Goal: Task Accomplishment & Management: Complete application form

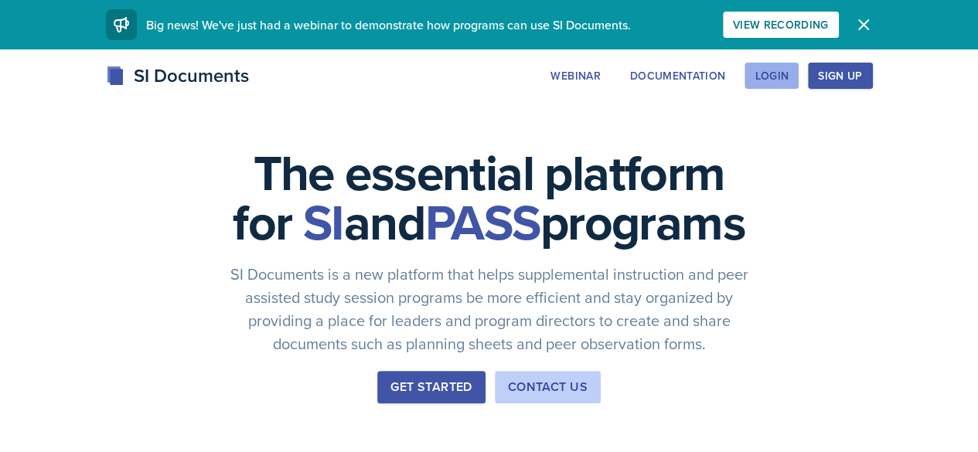
click at [798, 73] on button "Login" at bounding box center [771, 76] width 54 height 26
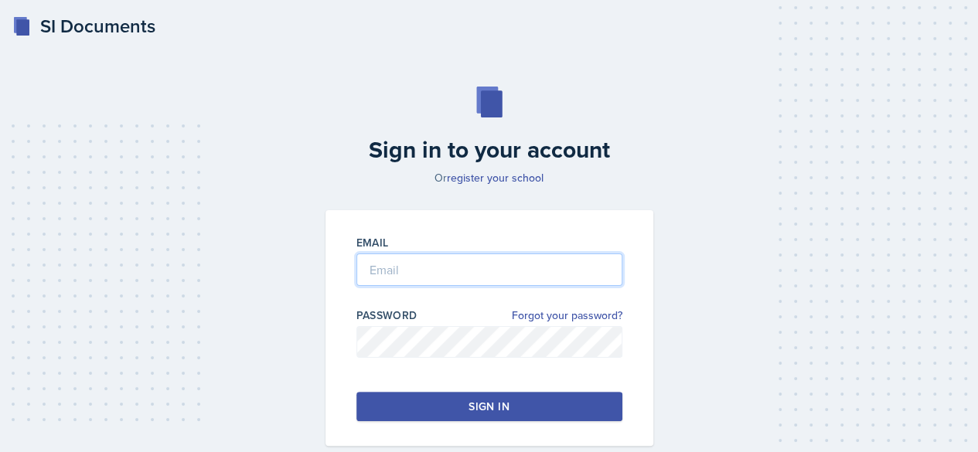
click at [386, 263] on input "email" at bounding box center [489, 269] width 266 height 32
type input "bo0027@uah.edu"
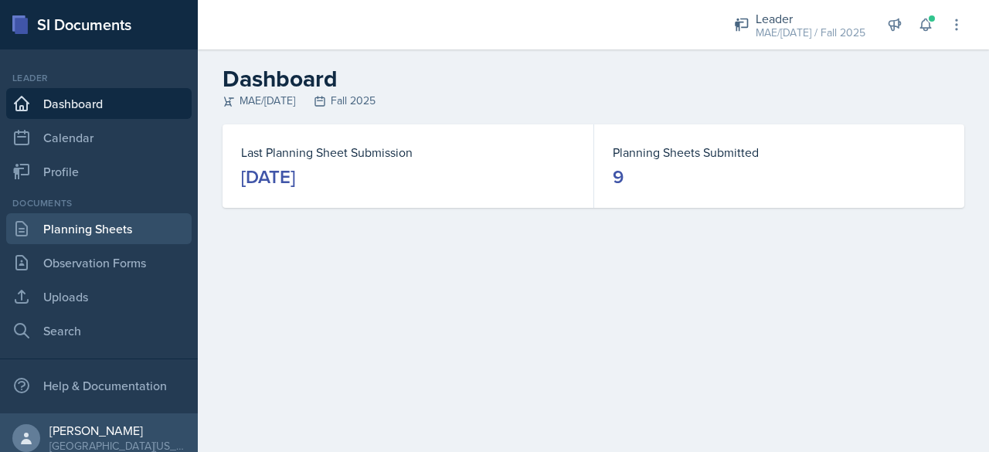
click at [82, 225] on link "Planning Sheets" at bounding box center [98, 228] width 185 height 31
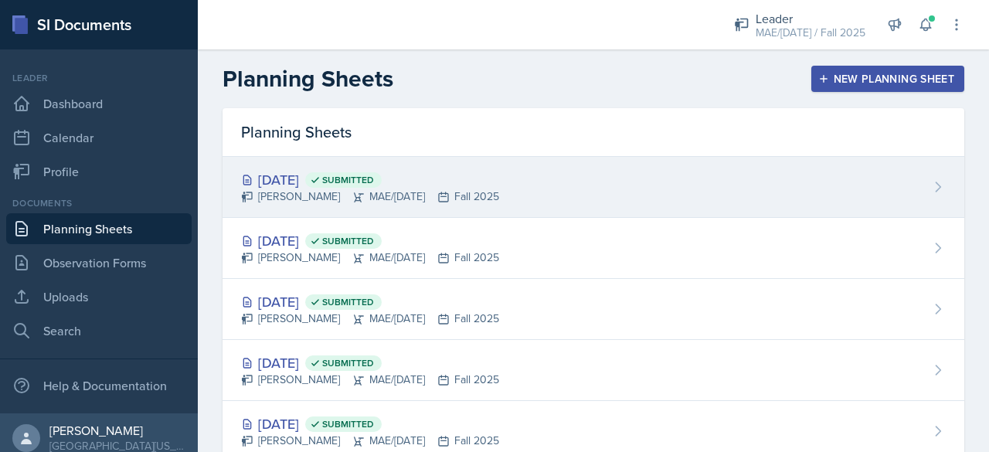
click at [402, 196] on div "[PERSON_NAME] MAE/[DATE] Fall 2025" at bounding box center [370, 197] width 258 height 16
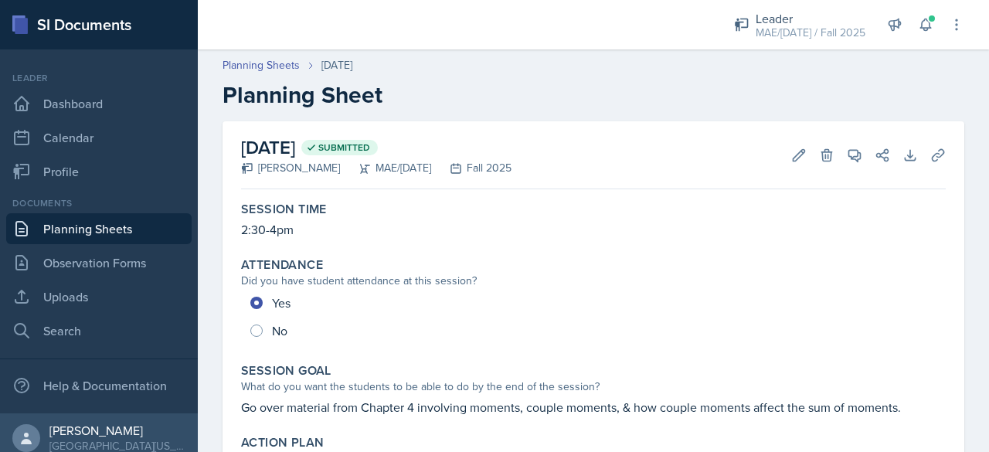
scroll to position [155, 0]
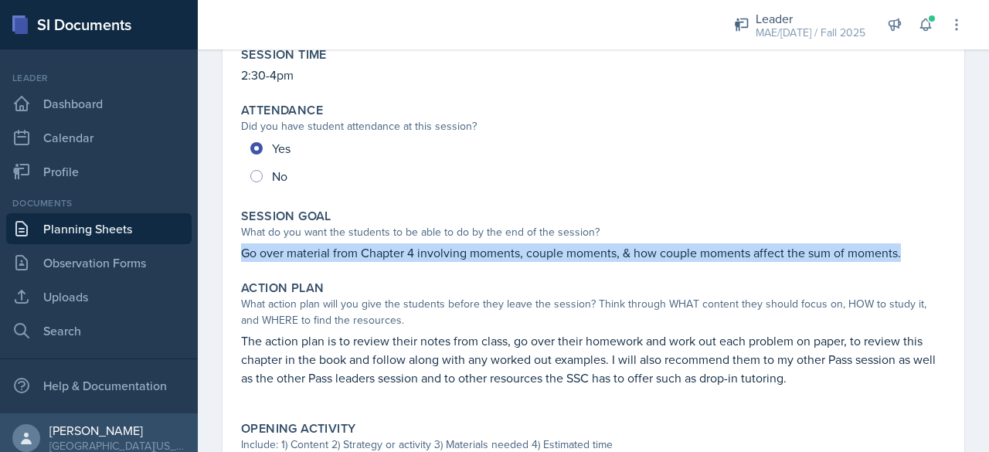
drag, startPoint x: 243, startPoint y: 256, endPoint x: 926, endPoint y: 253, distance: 683.1
click at [926, 253] on p "Go over material from Chapter 4 involving moments, couple moments, & how couple…" at bounding box center [593, 252] width 705 height 19
copy p "Go over material from Chapter 4 involving moments, couple moments, & how couple…"
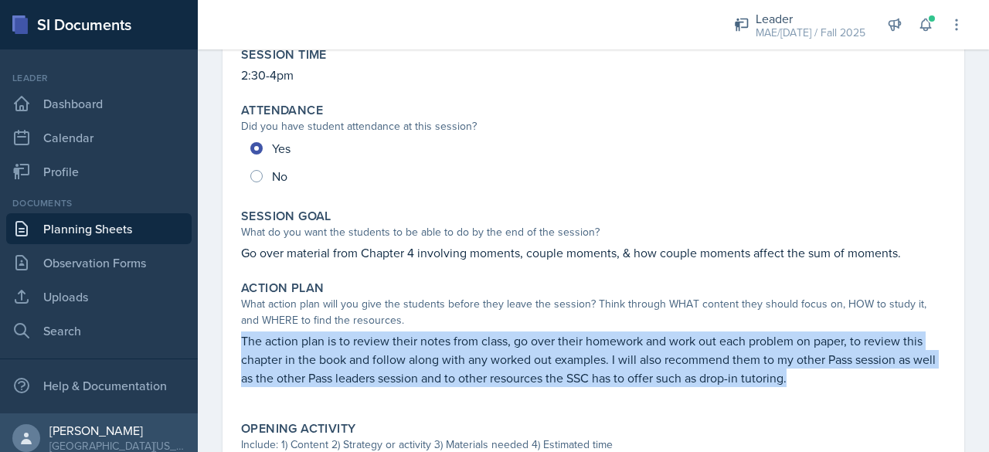
drag, startPoint x: 242, startPoint y: 339, endPoint x: 869, endPoint y: 399, distance: 630.3
click at [869, 399] on div "The action plan is to review their notes from class, go over their homework and…" at bounding box center [593, 367] width 705 height 71
copy p "The action plan is to review their notes from class, go over their homework and…"
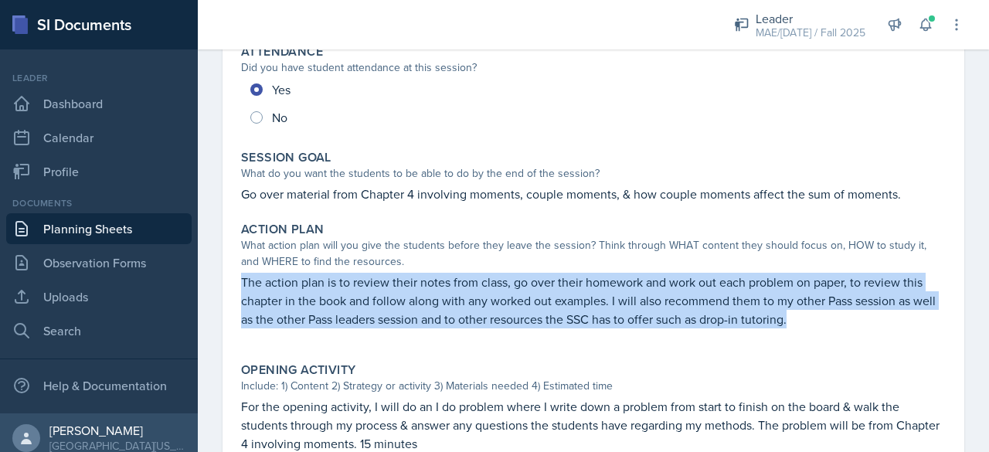
scroll to position [368, 0]
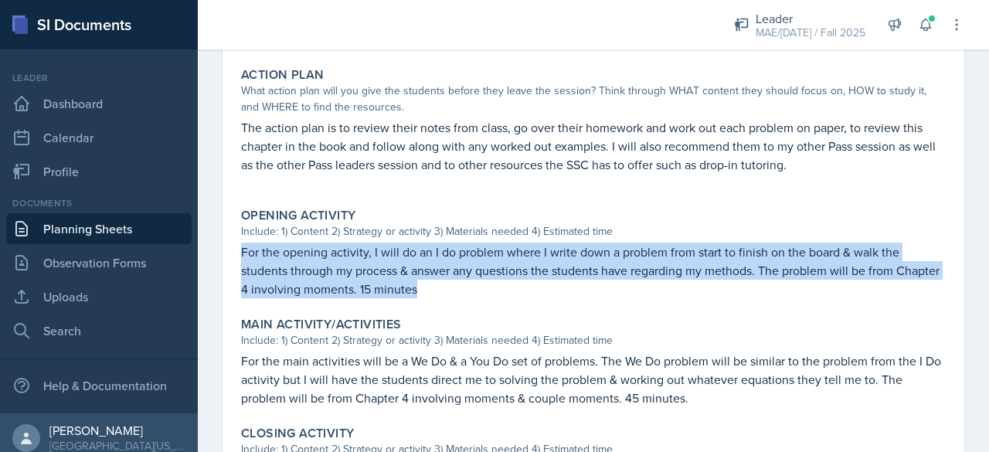
drag, startPoint x: 237, startPoint y: 256, endPoint x: 471, endPoint y: 285, distance: 236.0
click at [471, 285] on div "Opening Activity Include: 1) Content 2) Strategy or activity 3) Materials neede…" at bounding box center [593, 253] width 717 height 103
copy p "For the opening activity, I will do an I do problem where I write down a proble…"
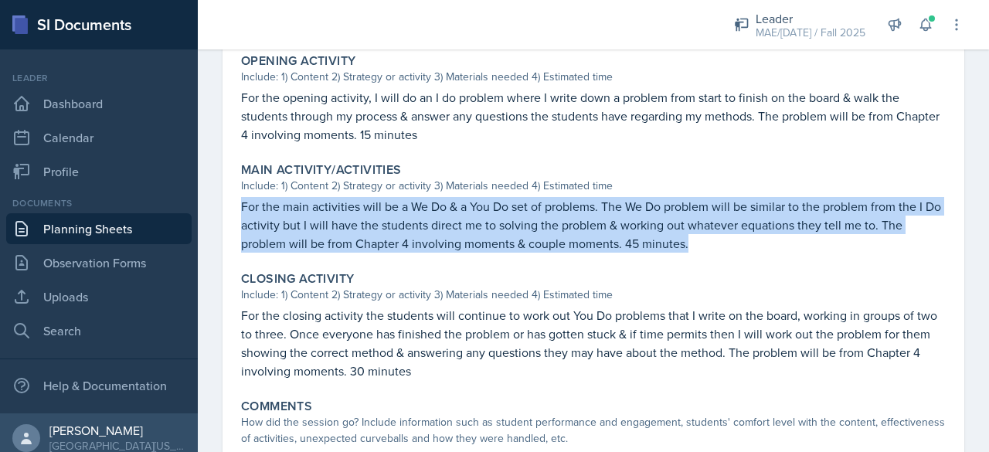
drag, startPoint x: 238, startPoint y: 194, endPoint x: 717, endPoint y: 244, distance: 481.7
click at [717, 244] on div "Main Activity/Activities Include: 1) Content 2) Strategy or activity 3) Materia…" at bounding box center [593, 207] width 717 height 103
copy p "For the main activities will be a We Do & a You Do set of problems. The We Do p…"
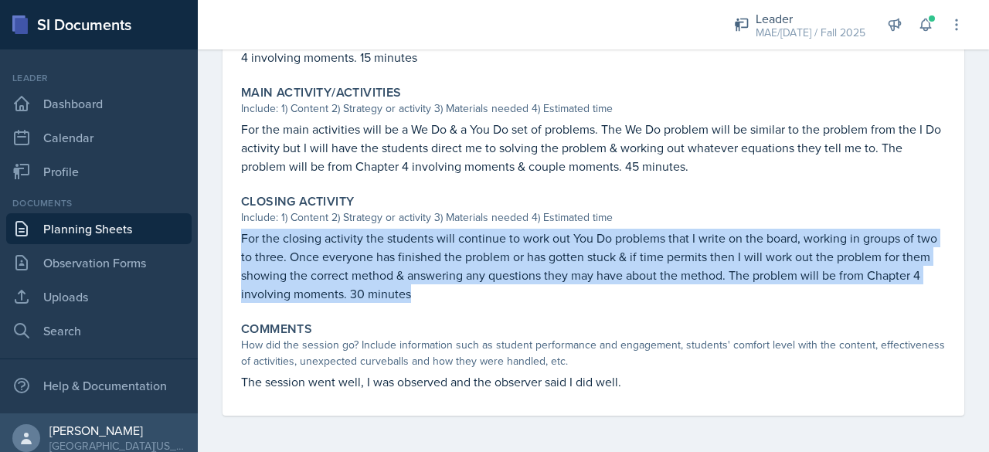
drag, startPoint x: 240, startPoint y: 235, endPoint x: 479, endPoint y: 294, distance: 246.1
click at [479, 294] on div "Closing Activity Include: 1) Content 2) Strategy or activity 3) Materials neede…" at bounding box center [593, 248] width 717 height 121
copy p "For the closing activity the students will continue to work out You Do problems…"
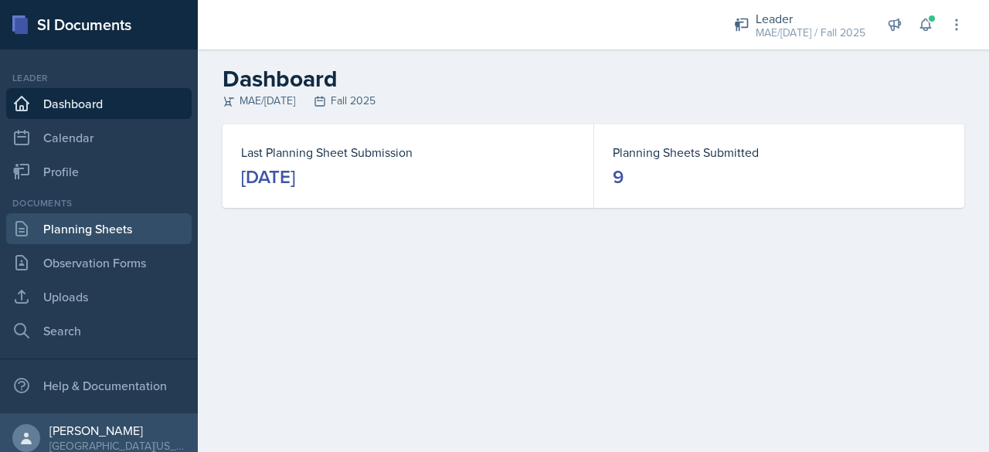
click at [136, 224] on link "Planning Sheets" at bounding box center [98, 228] width 185 height 31
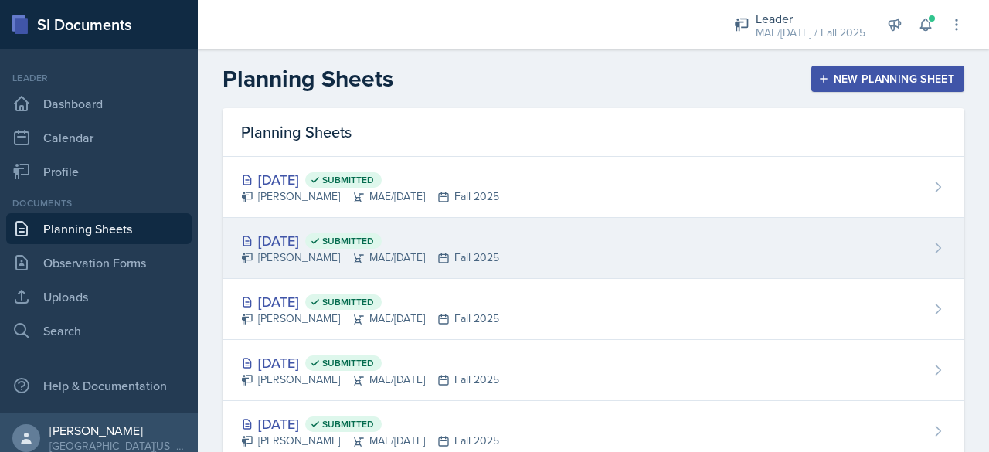
click at [396, 259] on div "[PERSON_NAME] MAE/[DATE] Fall 2025" at bounding box center [370, 258] width 258 height 16
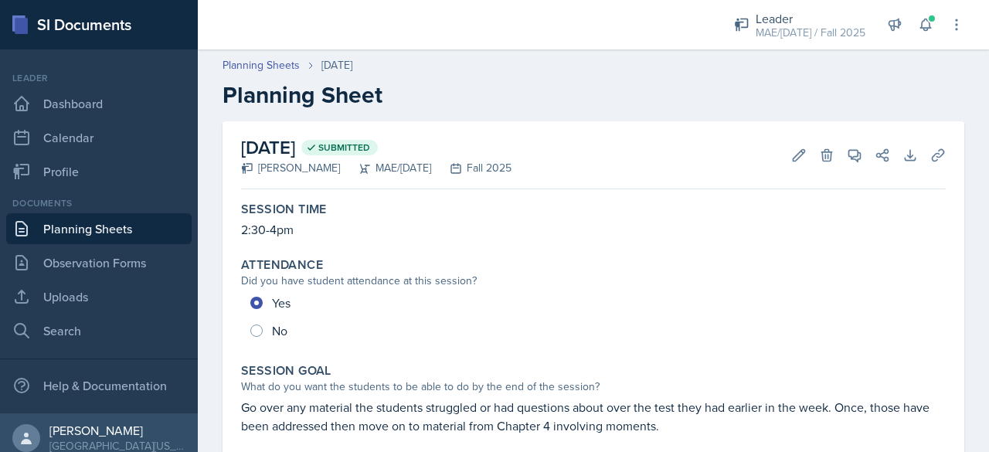
click at [90, 223] on link "Planning Sheets" at bounding box center [98, 228] width 185 height 31
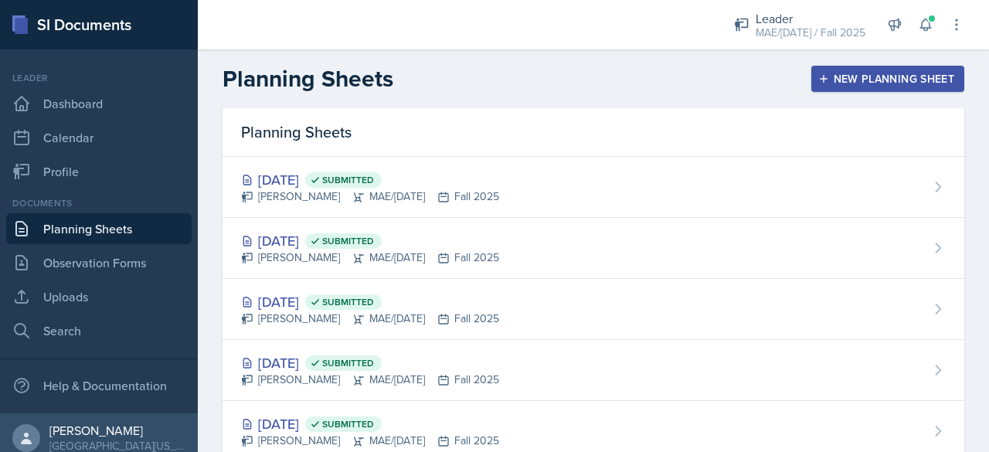
click at [836, 87] on button "New Planning Sheet" at bounding box center [887, 79] width 153 height 26
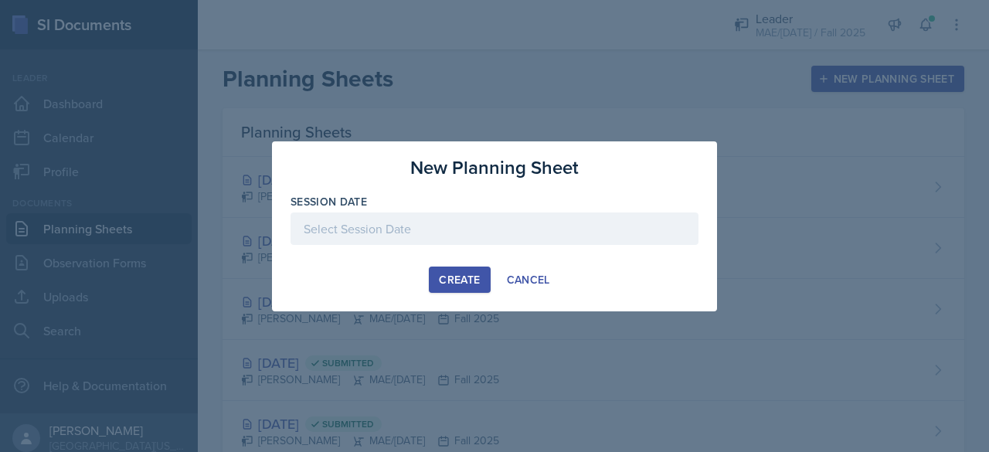
click at [513, 235] on div at bounding box center [495, 229] width 408 height 32
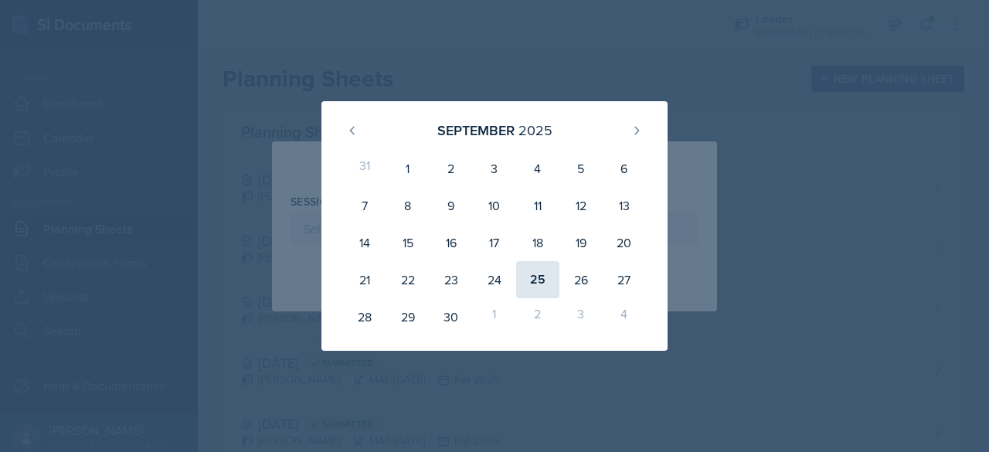
click at [536, 275] on div "25" at bounding box center [537, 279] width 43 height 37
type input "[DATE]"
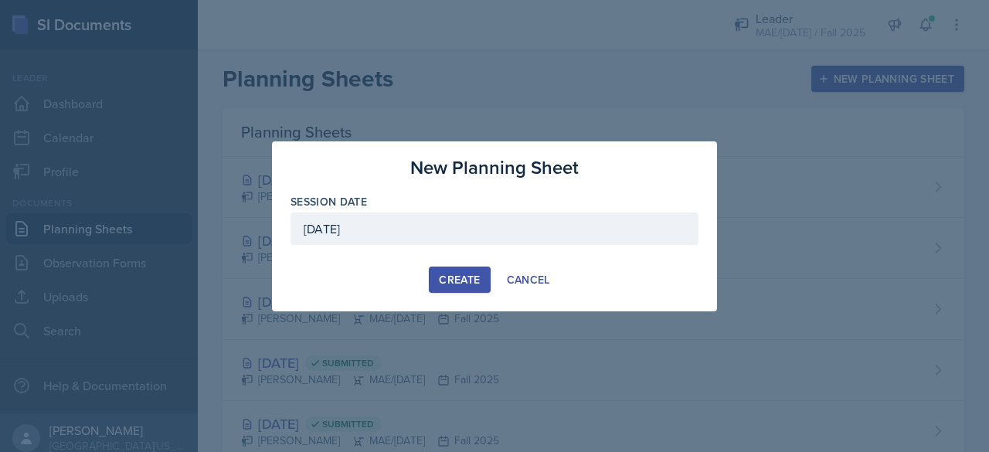
click at [461, 274] on div "Create" at bounding box center [459, 280] width 41 height 12
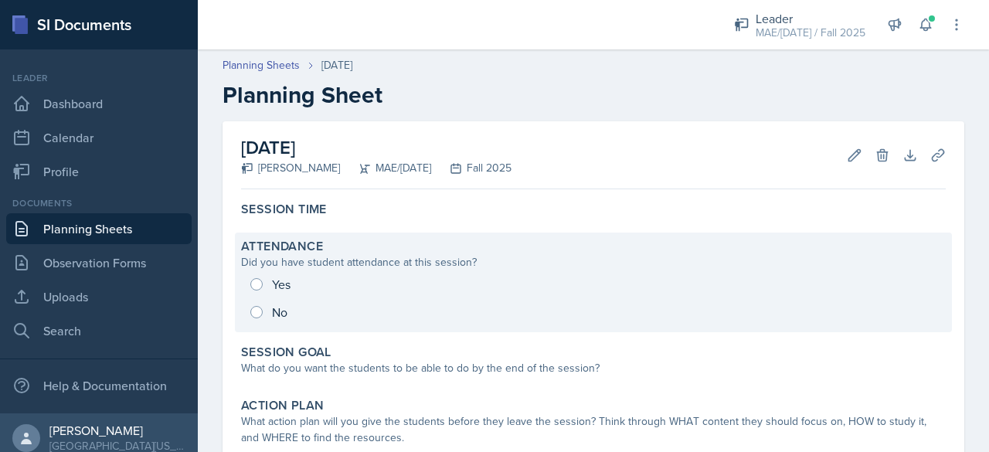
click at [253, 284] on div "Yes No" at bounding box center [593, 298] width 705 height 56
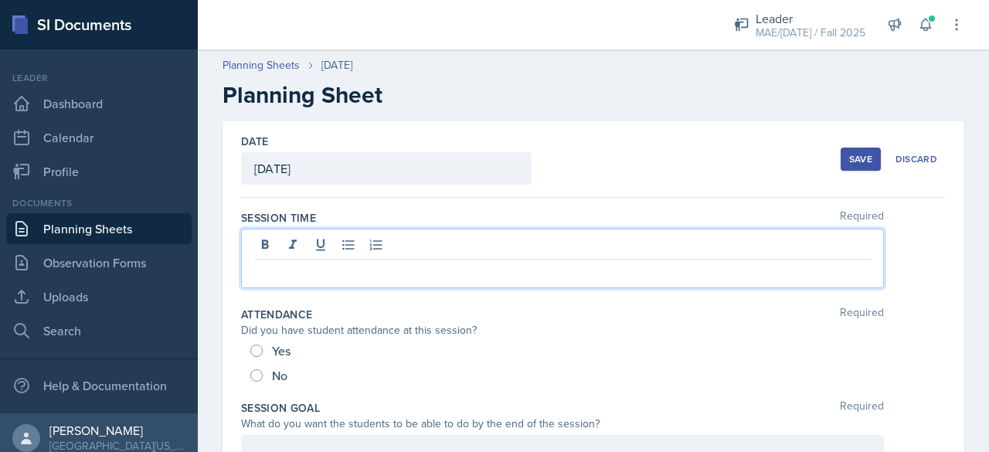
click at [270, 244] on div at bounding box center [562, 259] width 643 height 60
click at [256, 352] on input "Yes" at bounding box center [256, 351] width 12 height 12
radio input "true"
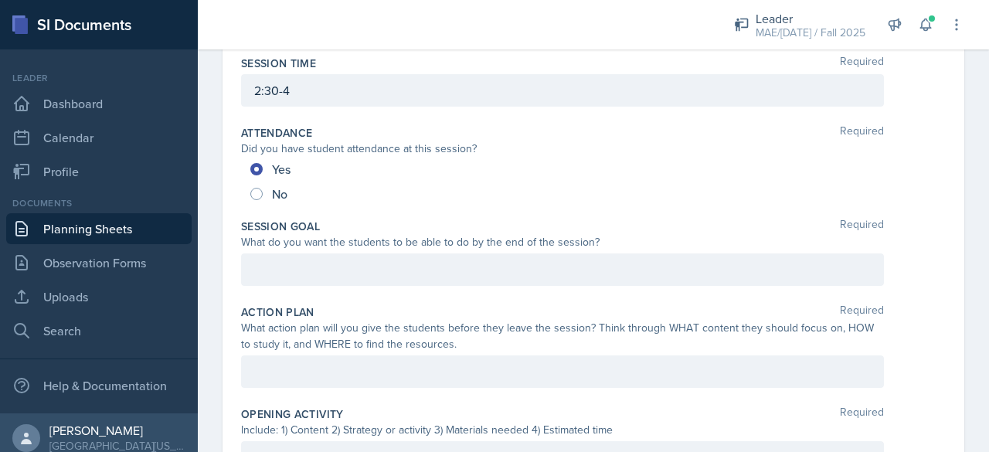
click at [270, 262] on p at bounding box center [562, 269] width 617 height 19
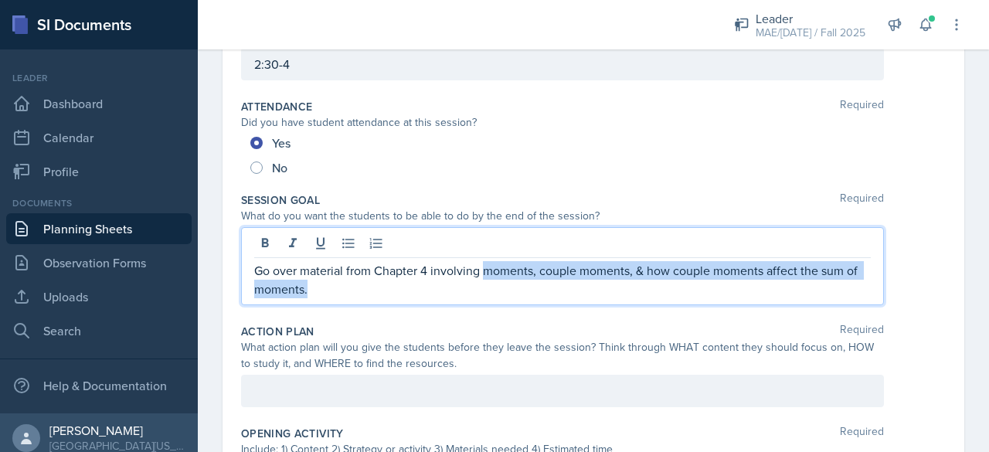
drag, startPoint x: 483, startPoint y: 272, endPoint x: 507, endPoint y: 282, distance: 26.0
click at [507, 282] on p "Go over material from Chapter 4 involving moments, couple moments, & how couple…" at bounding box center [562, 279] width 617 height 37
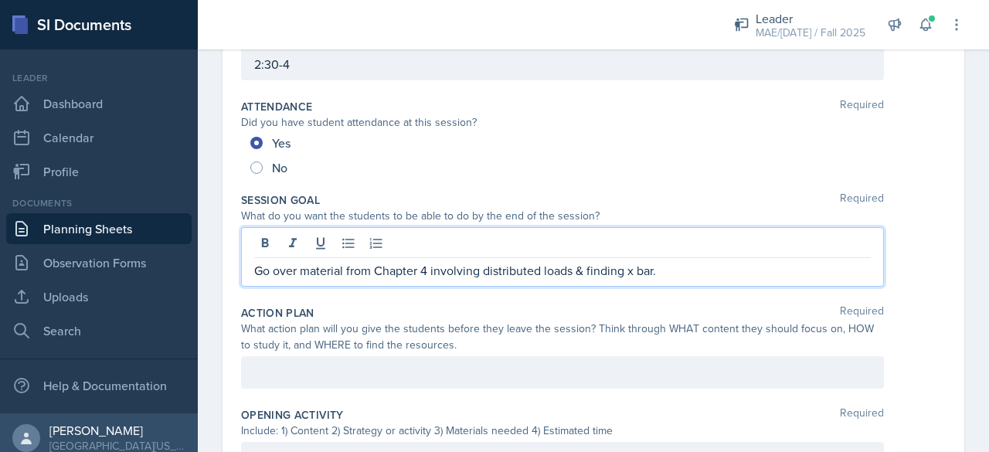
click at [313, 373] on div at bounding box center [562, 372] width 643 height 32
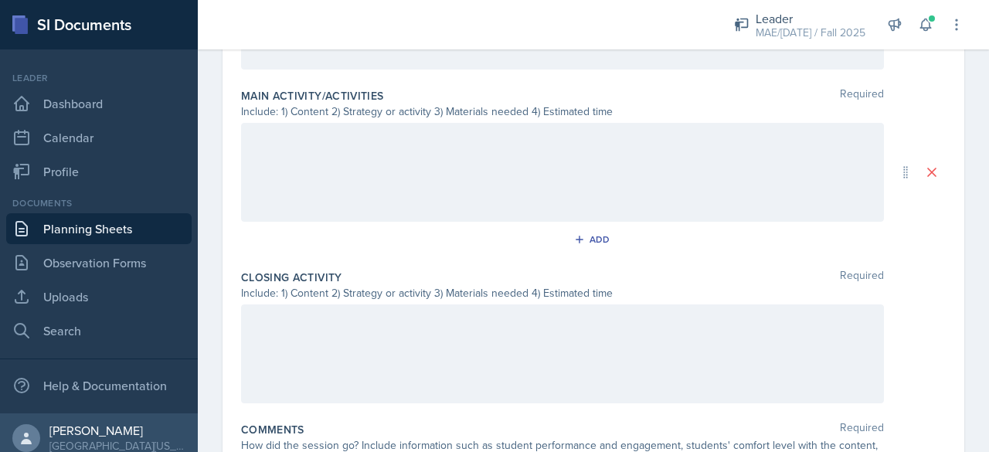
scroll to position [819, 0]
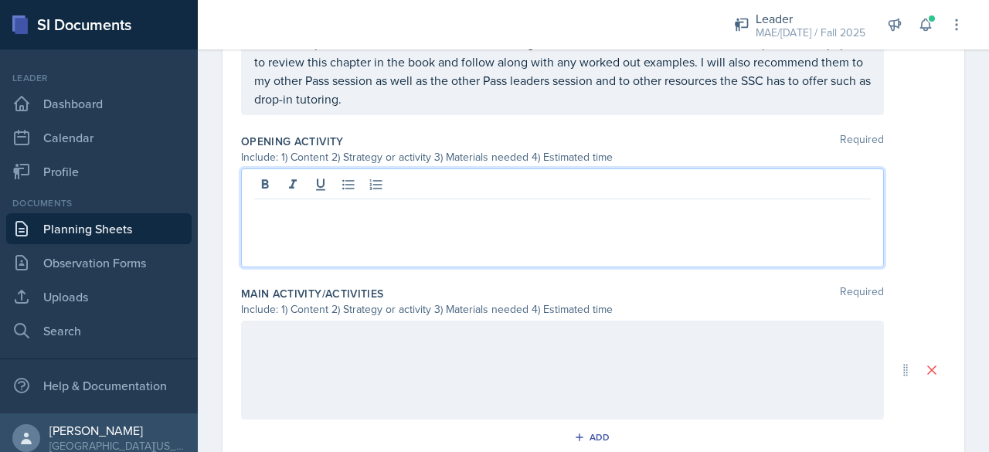
click at [352, 202] on p at bounding box center [562, 211] width 617 height 19
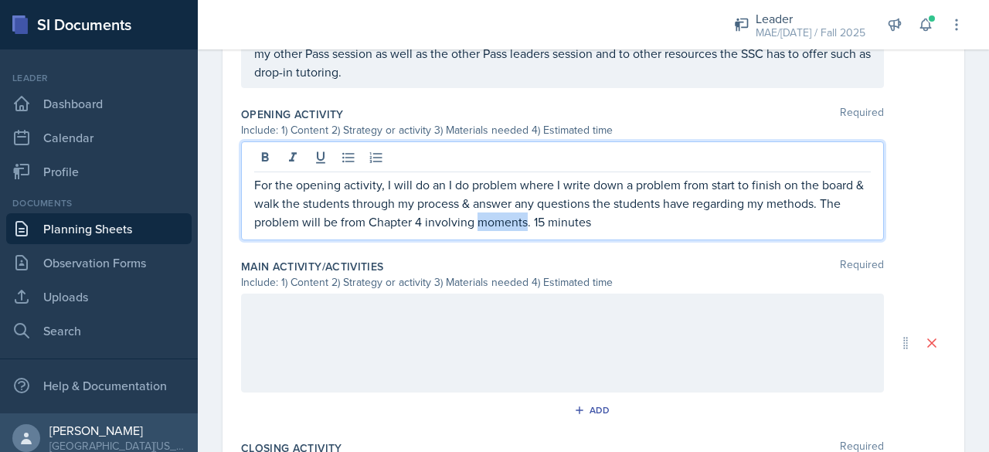
drag, startPoint x: 478, startPoint y: 217, endPoint x: 525, endPoint y: 225, distance: 47.8
click at [525, 222] on p "For the opening activity, I will do an I do problem where I write down a proble…" at bounding box center [562, 203] width 617 height 56
click at [423, 353] on div at bounding box center [562, 343] width 643 height 99
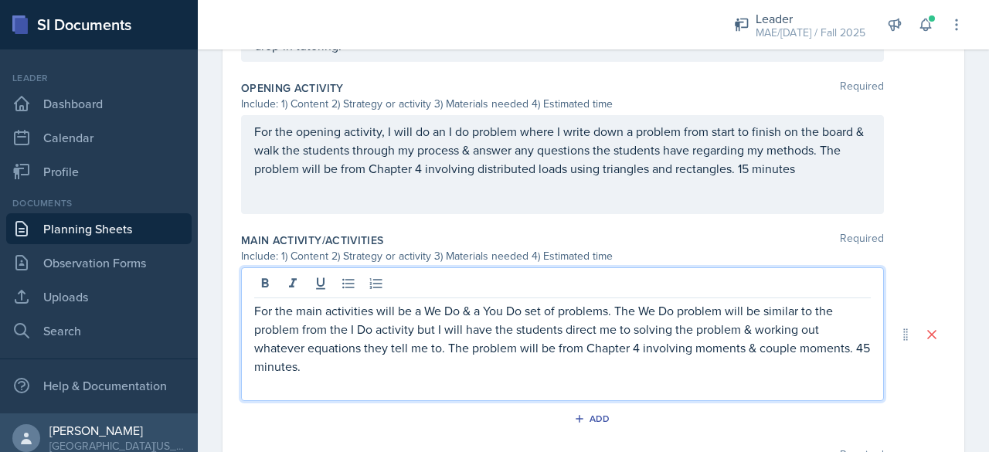
scroll to position [614, 0]
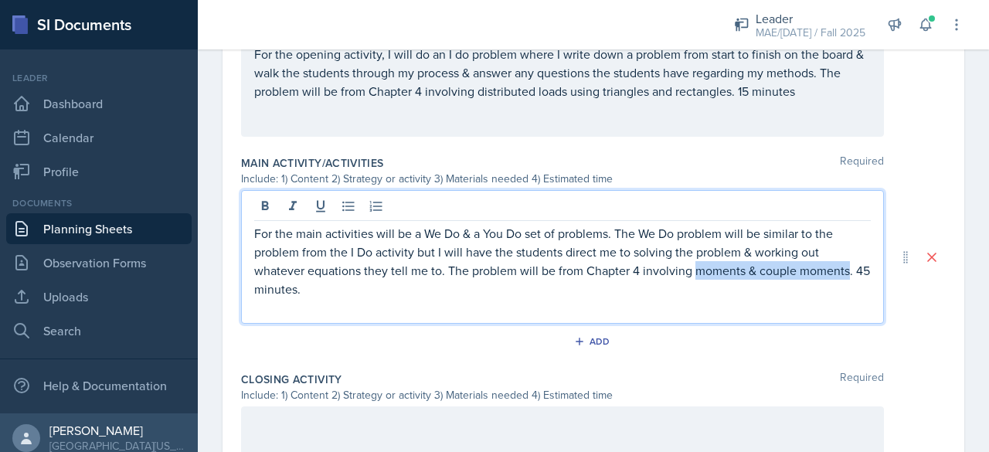
drag, startPoint x: 692, startPoint y: 268, endPoint x: 847, endPoint y: 266, distance: 154.6
click at [847, 266] on p "For the main activities will be a We Do & a You Do set of problems. The We Do p…" at bounding box center [562, 261] width 617 height 74
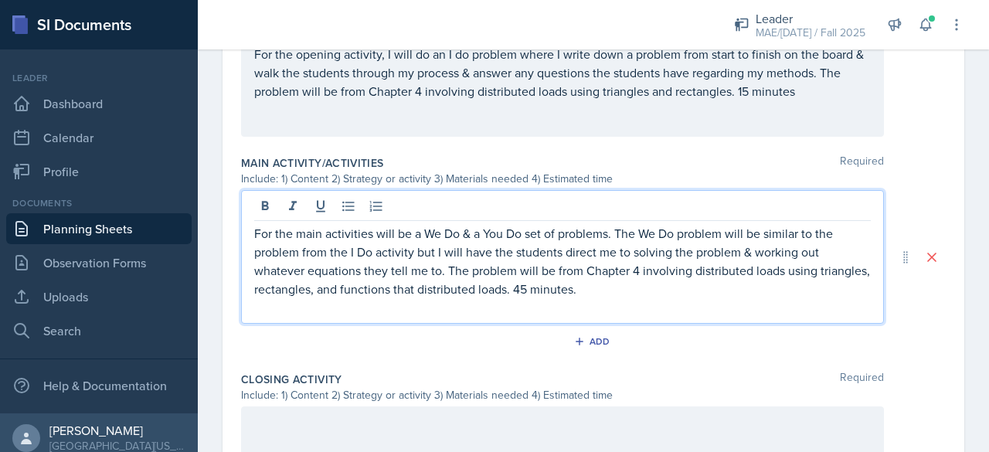
click at [468, 287] on p "For the main activities will be a We Do & a You Do set of problems. The We Do p…" at bounding box center [562, 261] width 617 height 74
drag, startPoint x: 468, startPoint y: 287, endPoint x: 557, endPoint y: 288, distance: 89.7
click at [557, 288] on p "For the main activities will be a We Do & a You Do set of problems. The We Do p…" at bounding box center [562, 261] width 617 height 74
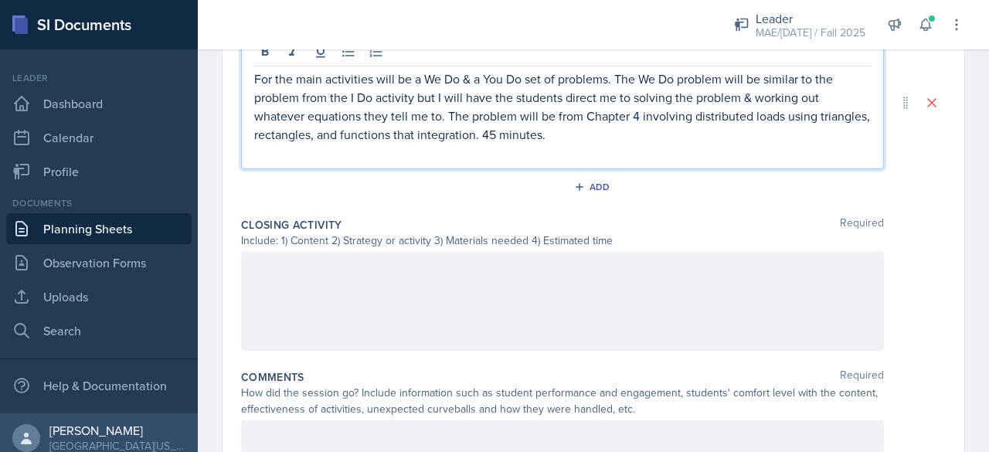
click at [281, 311] on div at bounding box center [562, 301] width 643 height 99
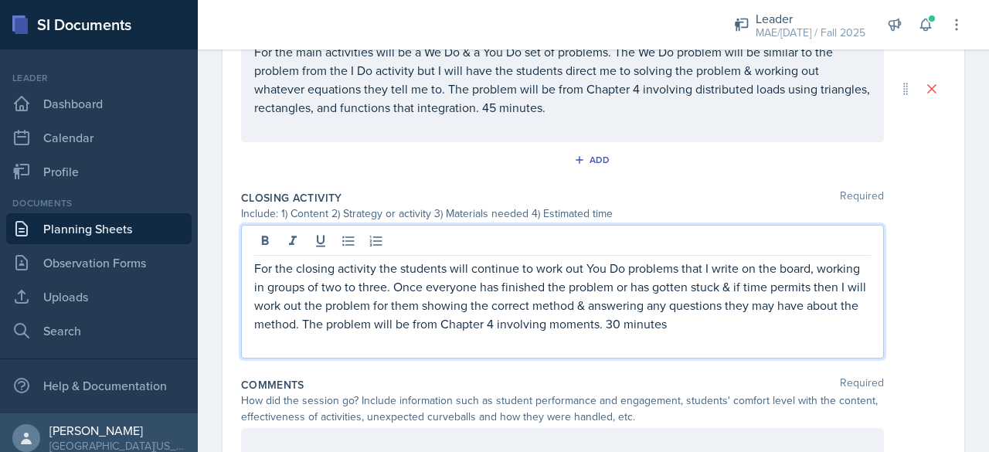
scroll to position [795, 0]
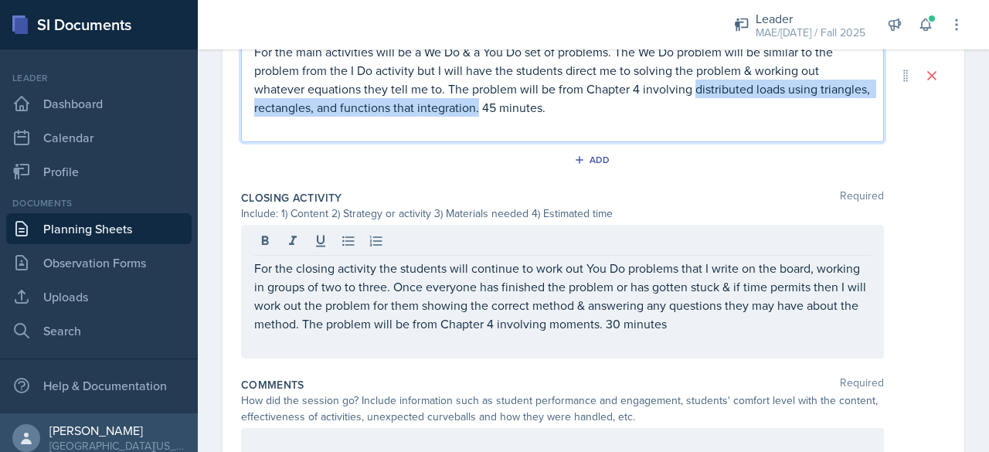
drag, startPoint x: 694, startPoint y: 89, endPoint x: 529, endPoint y: 108, distance: 166.5
click at [529, 108] on p "For the main activities will be a We Do & a You Do set of problems. The We Do p…" at bounding box center [562, 80] width 617 height 74
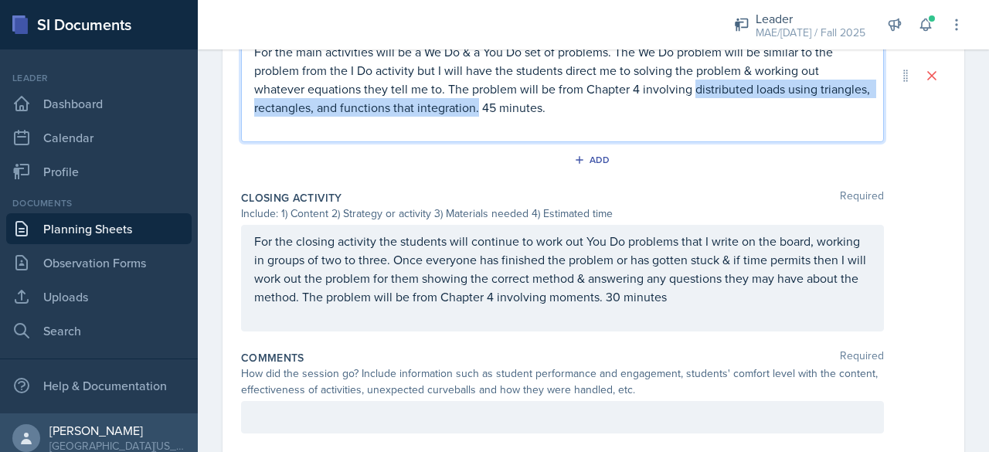
copy p "distributed loads using triangles, rectangles, and functions that integration."
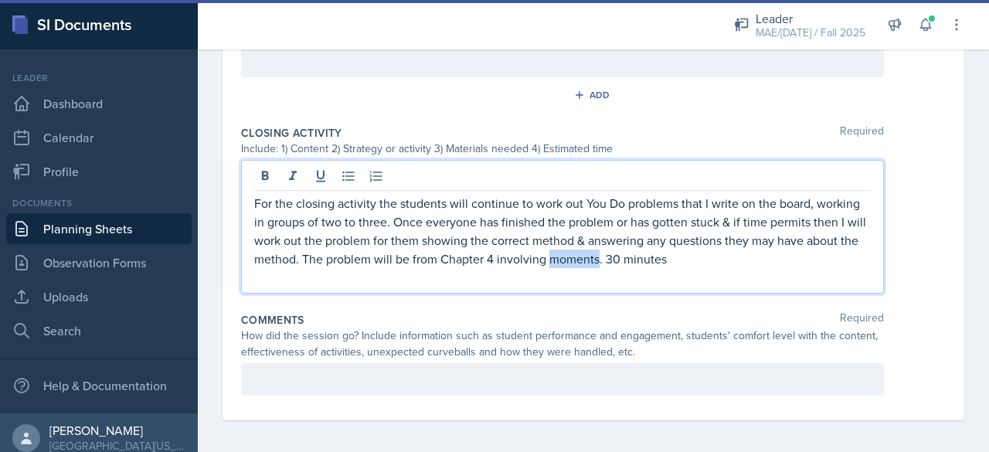
drag, startPoint x: 604, startPoint y: 253, endPoint x: 652, endPoint y: 254, distance: 48.7
click at [652, 254] on p "For the closing activity the students will continue to work out You Do problems…" at bounding box center [562, 231] width 617 height 74
paste div
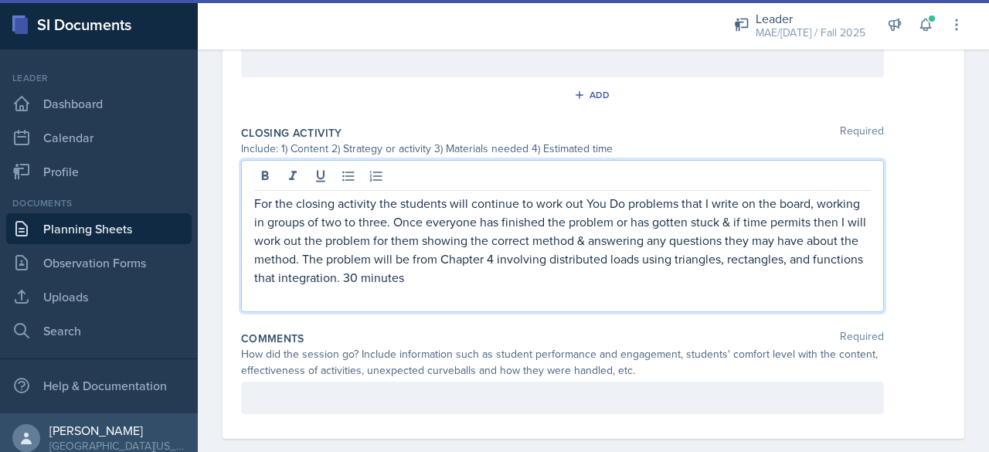
scroll to position [852, 0]
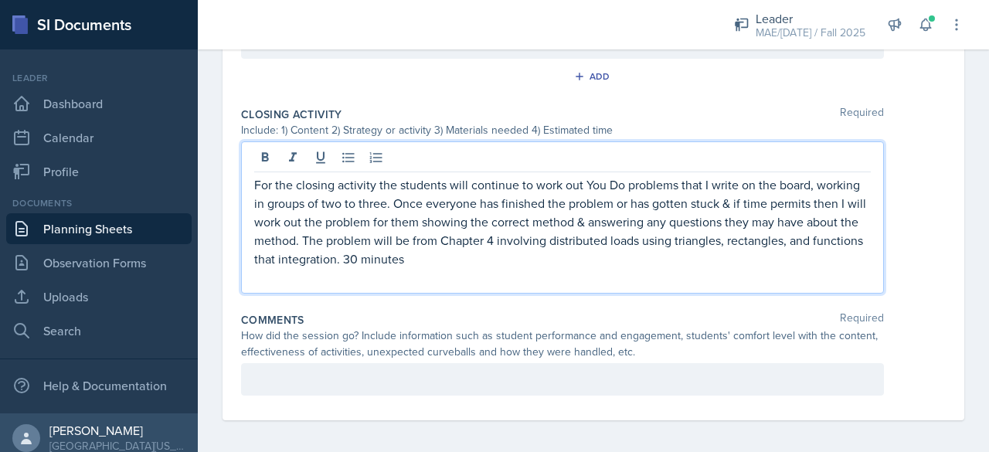
click at [280, 369] on div at bounding box center [562, 379] width 643 height 32
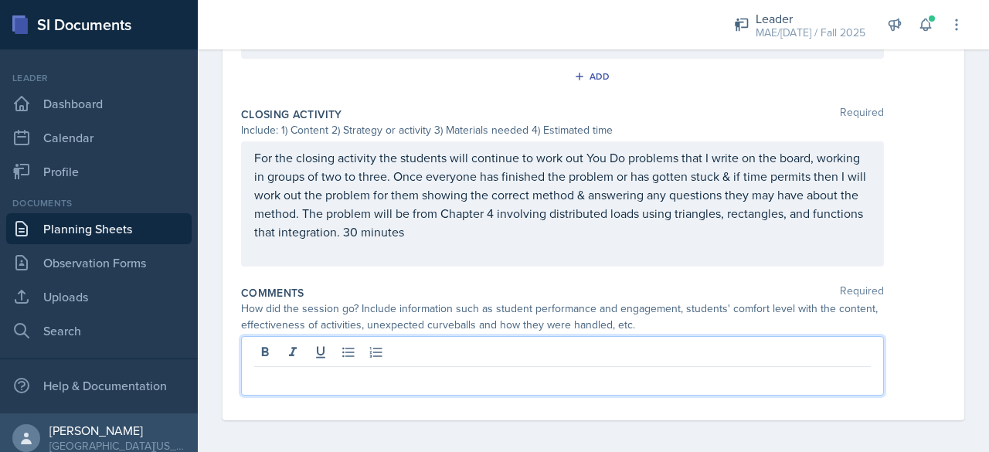
scroll to position [825, 0]
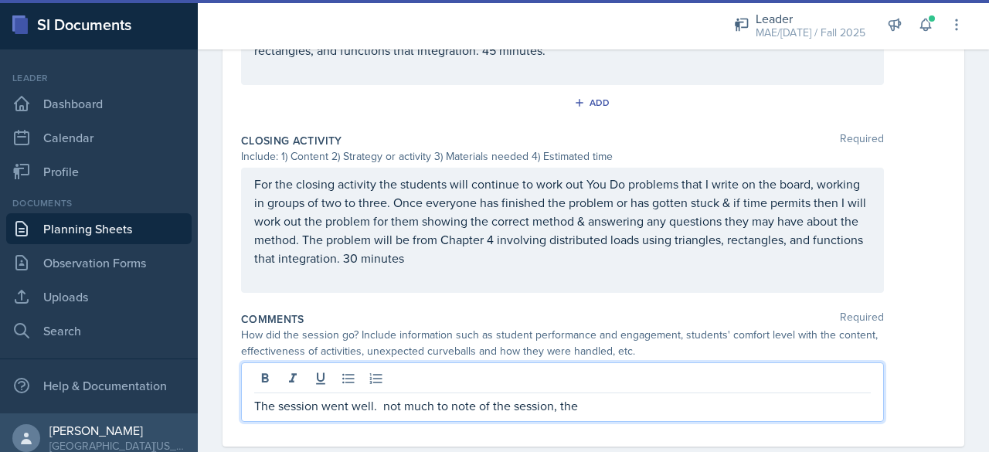
click at [391, 398] on p "The session went well. not much to note of the session, the" at bounding box center [562, 405] width 617 height 19
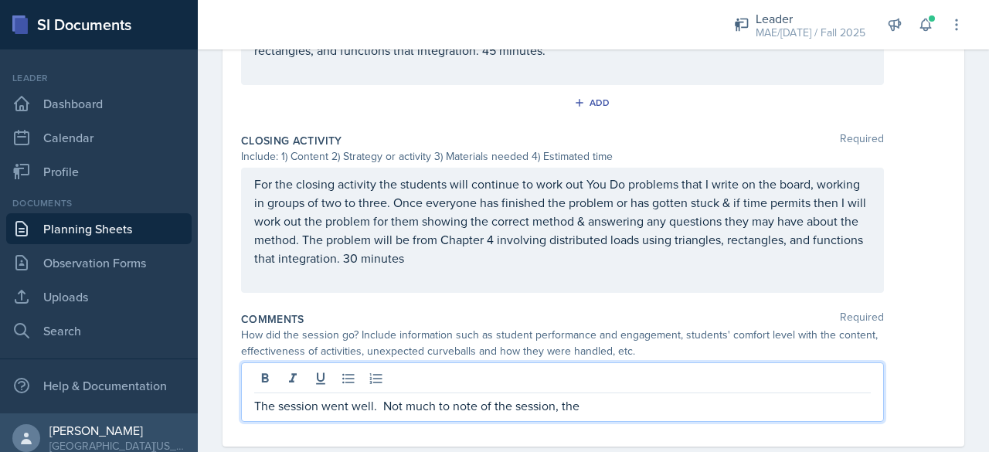
click at [583, 400] on p "The session went well. Not much to note of the session, the" at bounding box center [562, 405] width 617 height 19
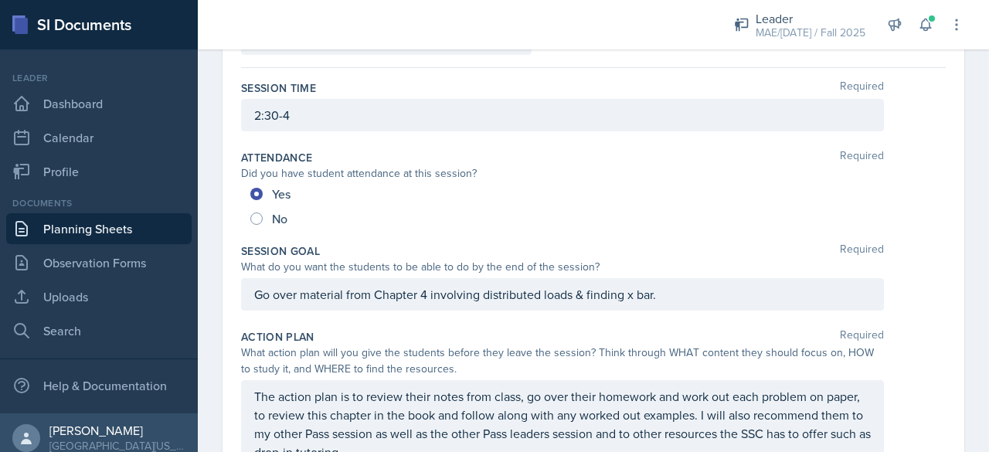
scroll to position [0, 0]
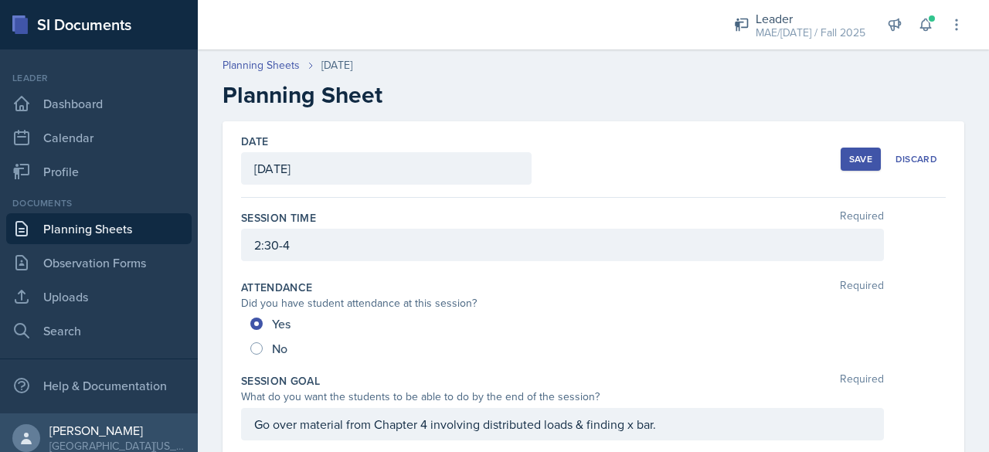
click at [852, 155] on div "Save" at bounding box center [860, 159] width 23 height 12
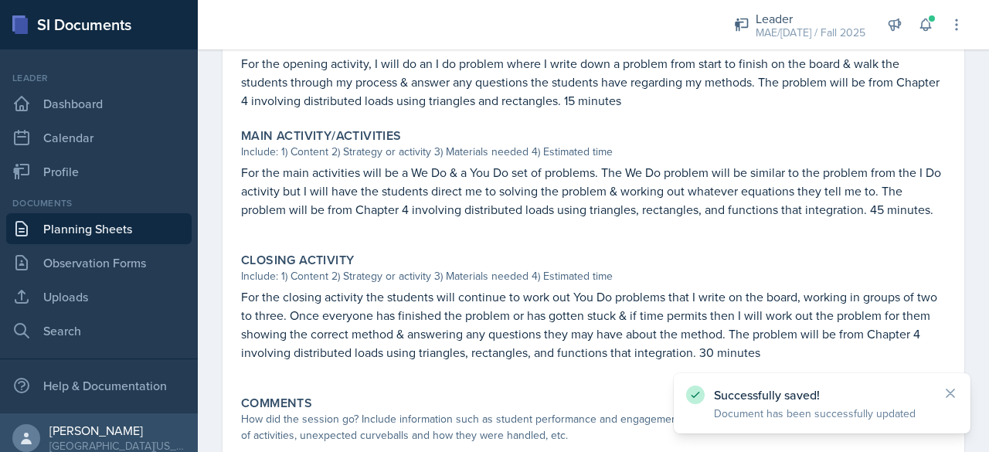
scroll to position [660, 0]
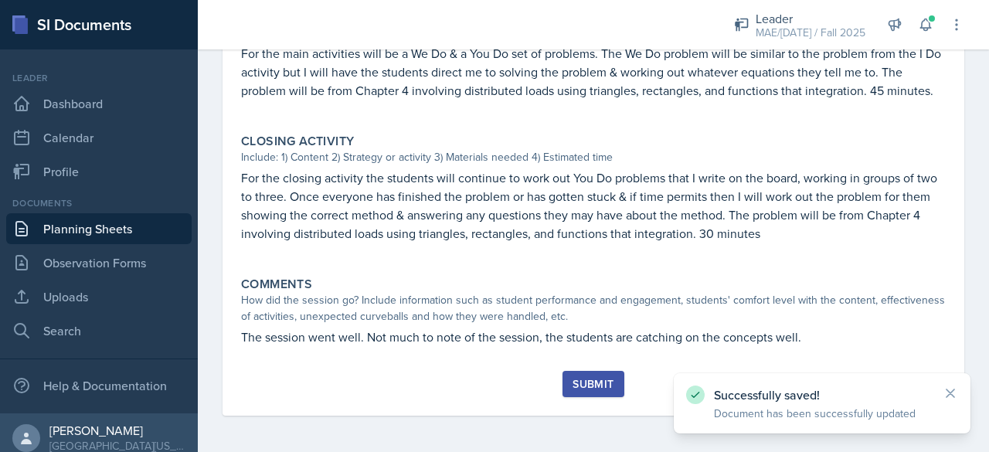
click at [573, 381] on div "Submit" at bounding box center [593, 384] width 41 height 12
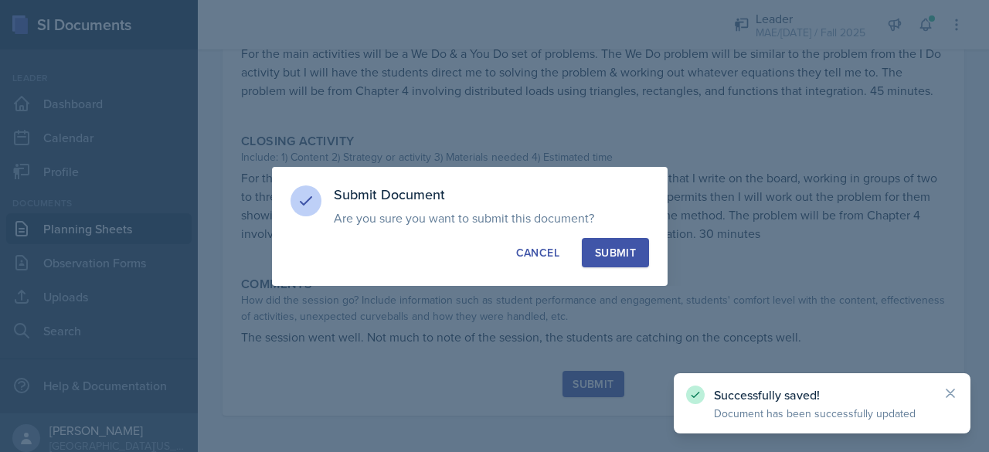
click at [607, 243] on button "Submit" at bounding box center [615, 252] width 67 height 29
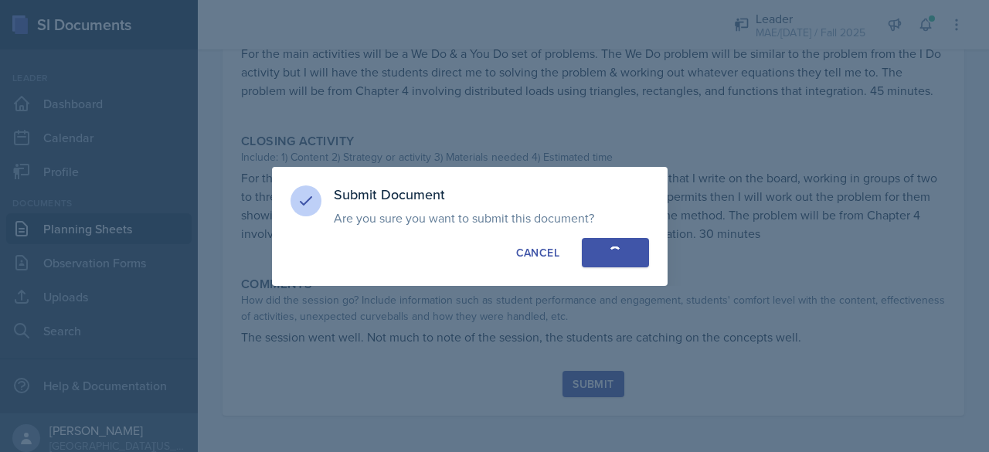
radio input "true"
